Goal: Transaction & Acquisition: Purchase product/service

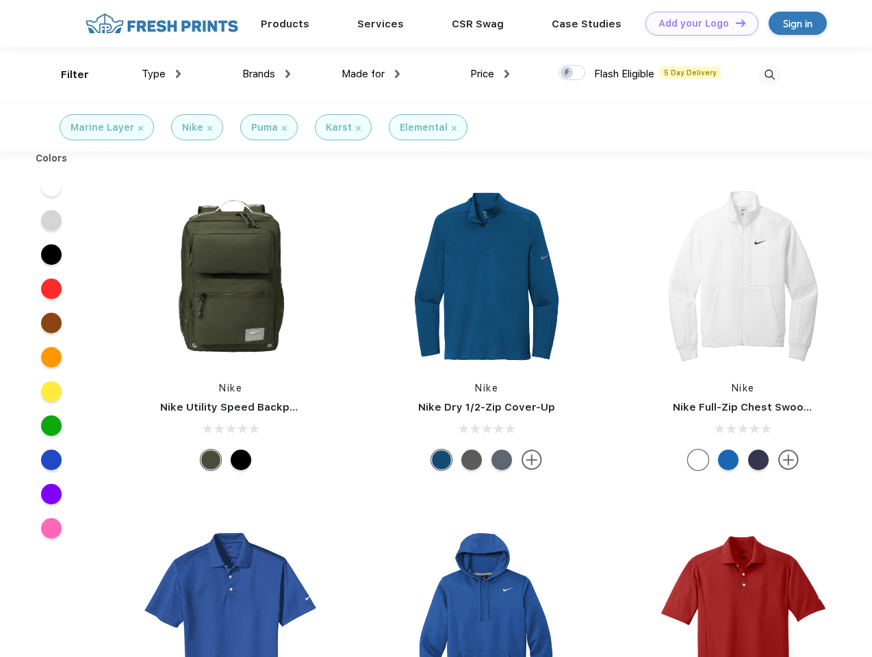
click at [697, 23] on link "Add your Logo Design Tool" at bounding box center [702, 24] width 113 height 24
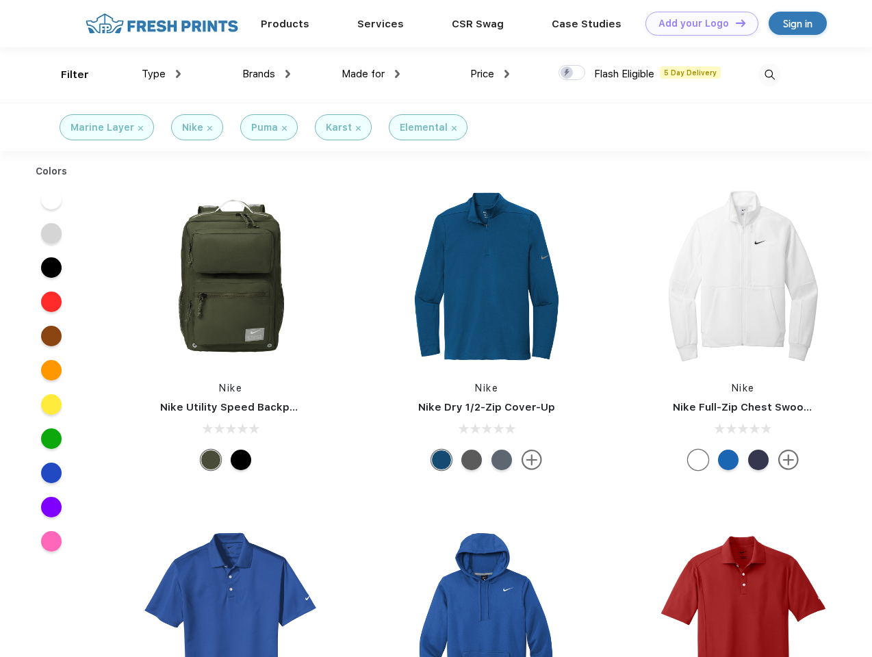
click at [0, 0] on div "Design Tool" at bounding box center [0, 0] width 0 height 0
click at [735, 23] on link "Add your Logo Design Tool" at bounding box center [702, 24] width 113 height 24
click at [66, 75] on div "Filter" at bounding box center [75, 75] width 28 height 16
click at [162, 74] on span "Type" at bounding box center [154, 74] width 24 height 12
click at [266, 74] on span "Brands" at bounding box center [258, 74] width 33 height 12
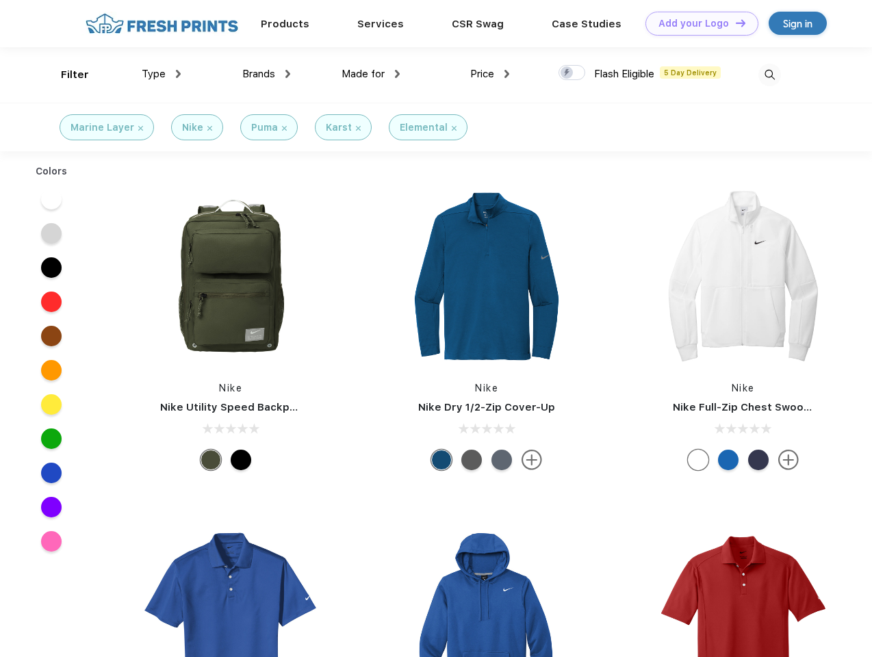
click at [371, 74] on span "Made for" at bounding box center [363, 74] width 43 height 12
click at [490, 74] on span "Price" at bounding box center [482, 74] width 24 height 12
click at [572, 73] on div at bounding box center [572, 72] width 27 height 15
click at [568, 73] on input "checkbox" at bounding box center [563, 68] width 9 height 9
click at [770, 75] on img at bounding box center [770, 75] width 23 height 23
